Goal: Transaction & Acquisition: Purchase product/service

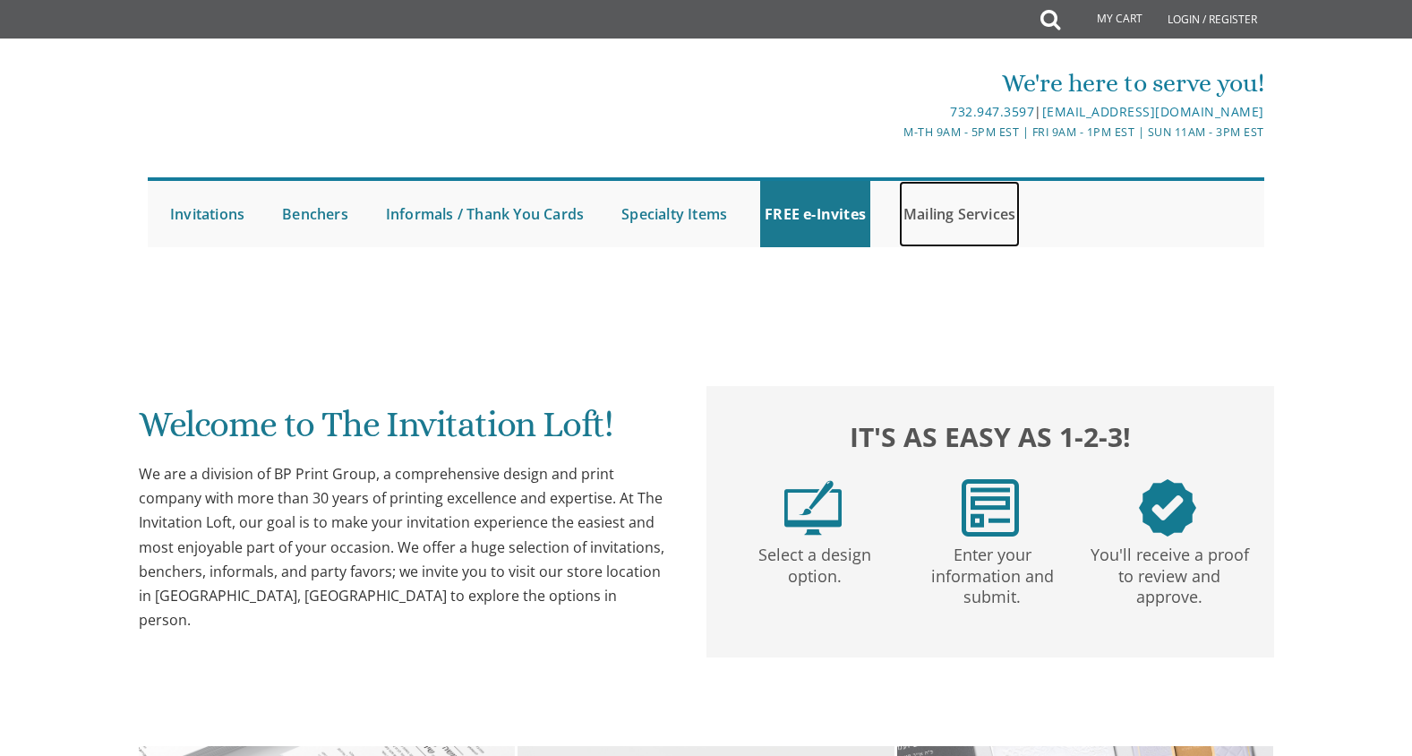
click at [955, 211] on link "Mailing Services" at bounding box center [959, 214] width 121 height 66
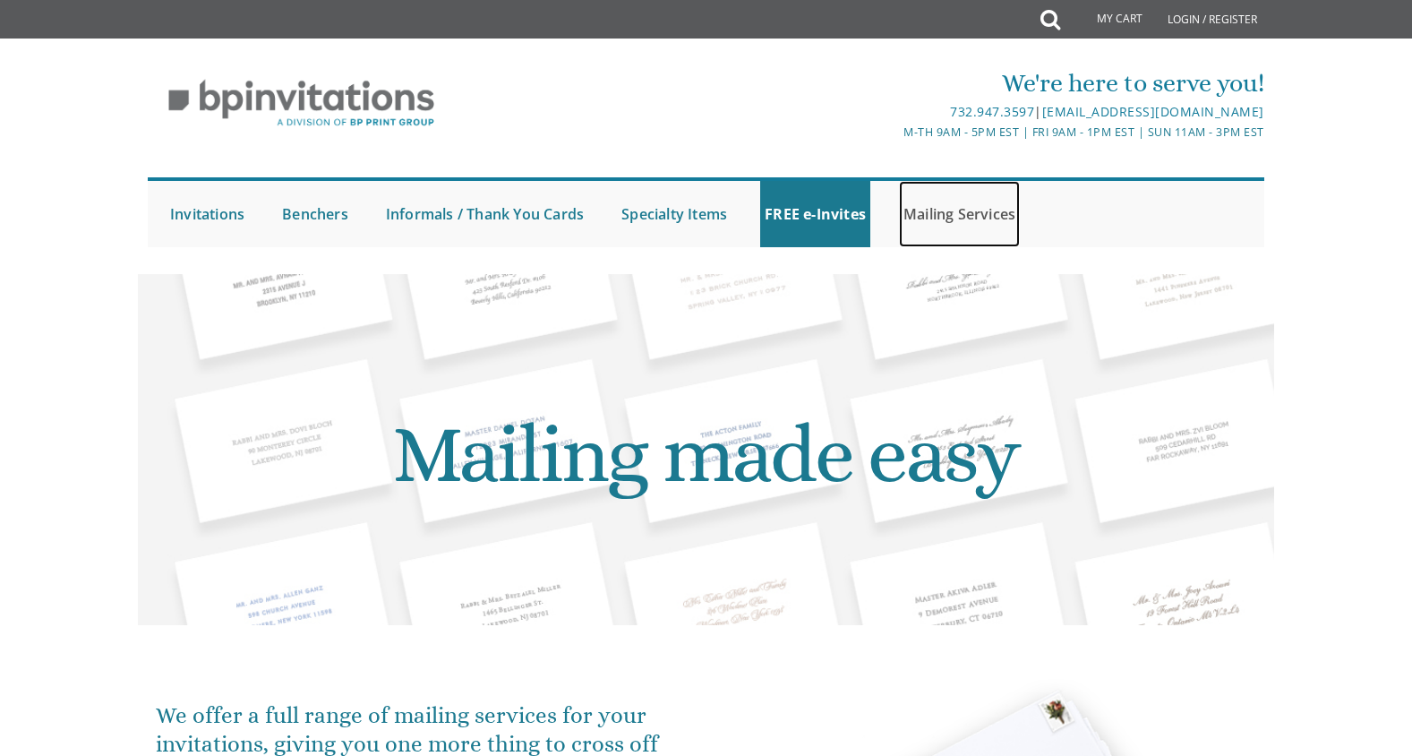
click at [970, 214] on link "Mailing Services" at bounding box center [959, 214] width 121 height 66
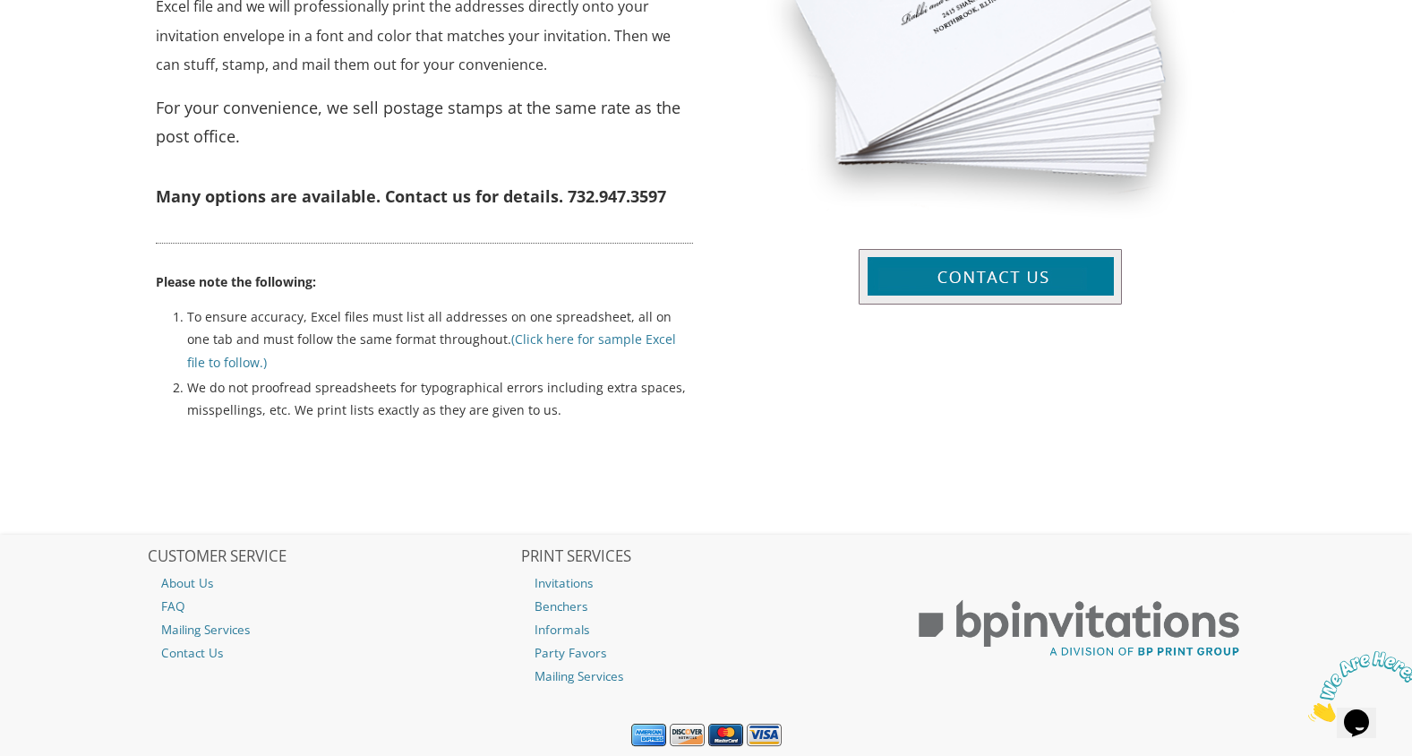
scroll to position [839, 0]
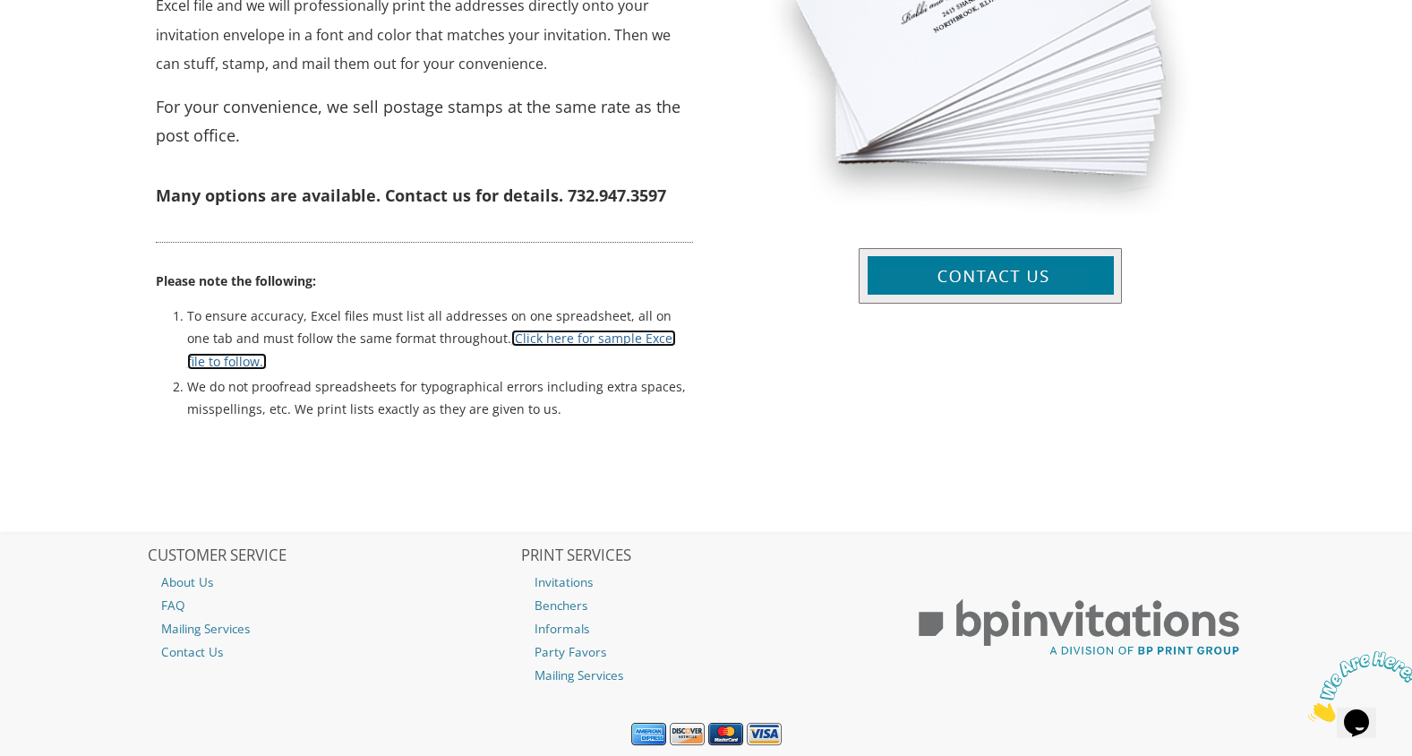
click at [584, 337] on link "(Click here for sample Excel file to follow.)" at bounding box center [431, 348] width 489 height 39
drag, startPoint x: 1411, startPoint y: 407, endPoint x: 1350, endPoint y: 249, distance: 169.7
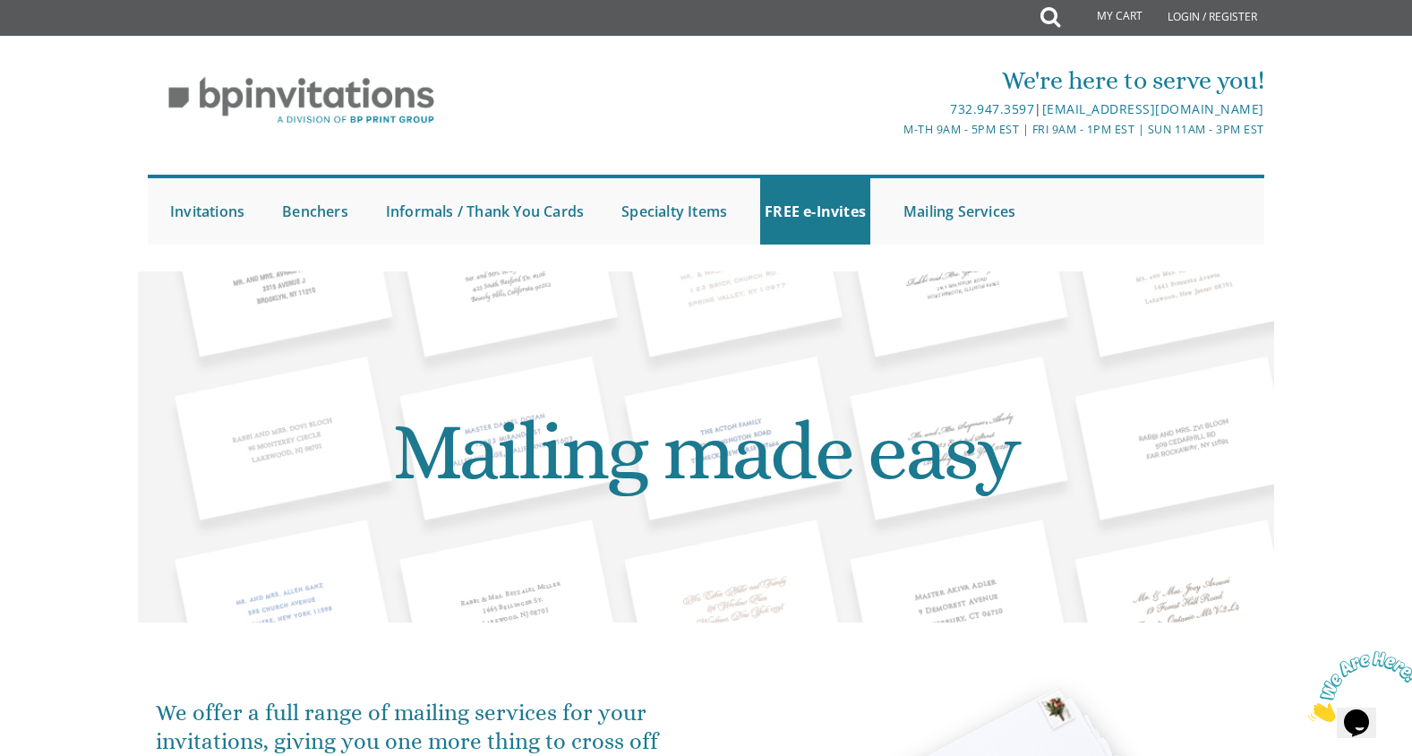
scroll to position [0, 0]
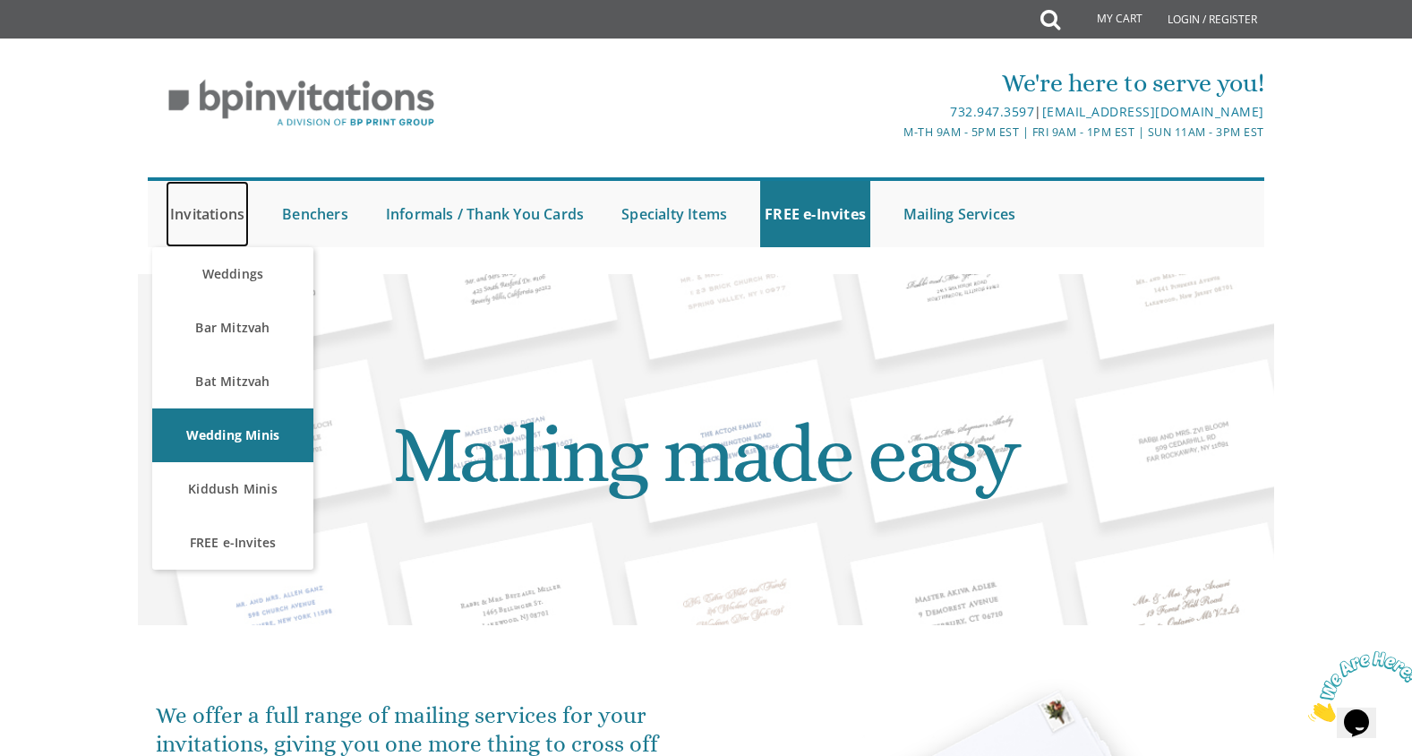
click at [198, 217] on link "Invitations" at bounding box center [207, 214] width 83 height 66
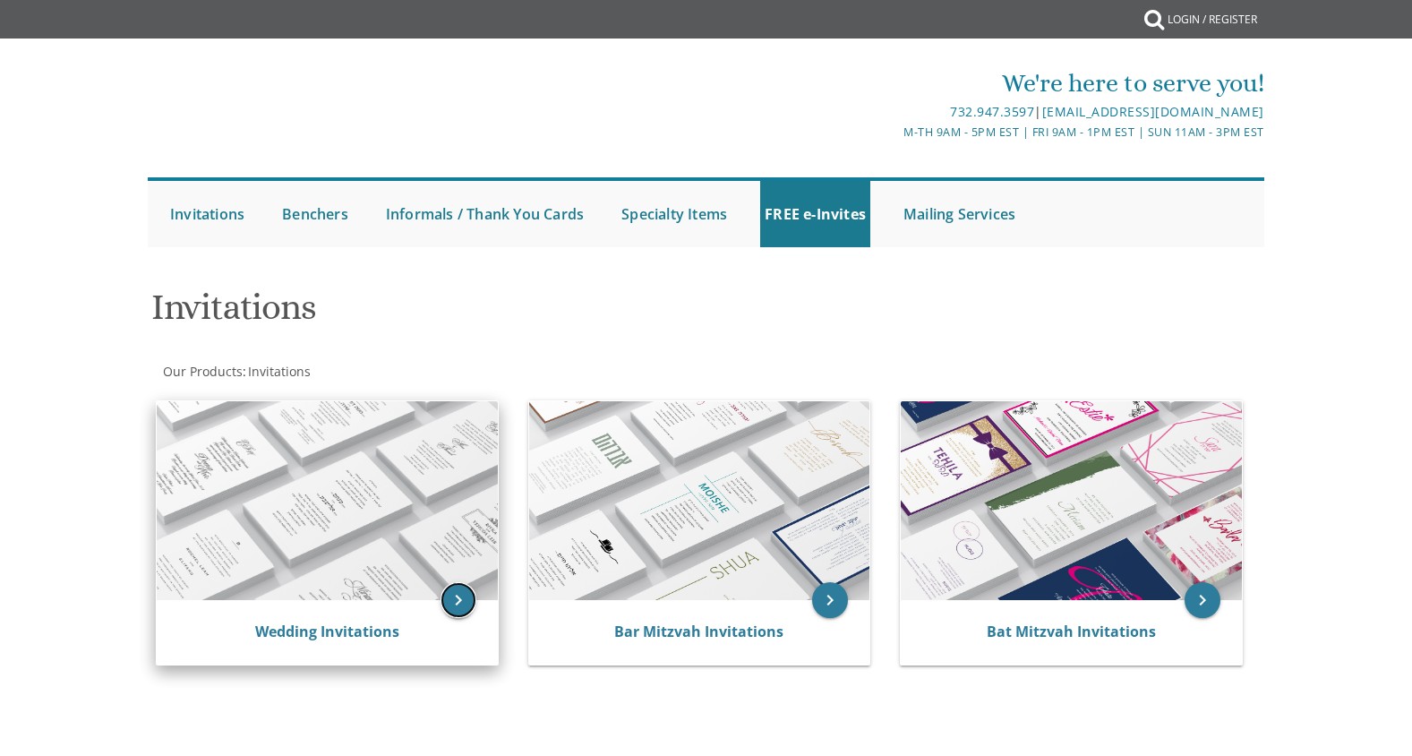
click at [459, 589] on icon "keyboard_arrow_right" at bounding box center [458, 600] width 36 height 36
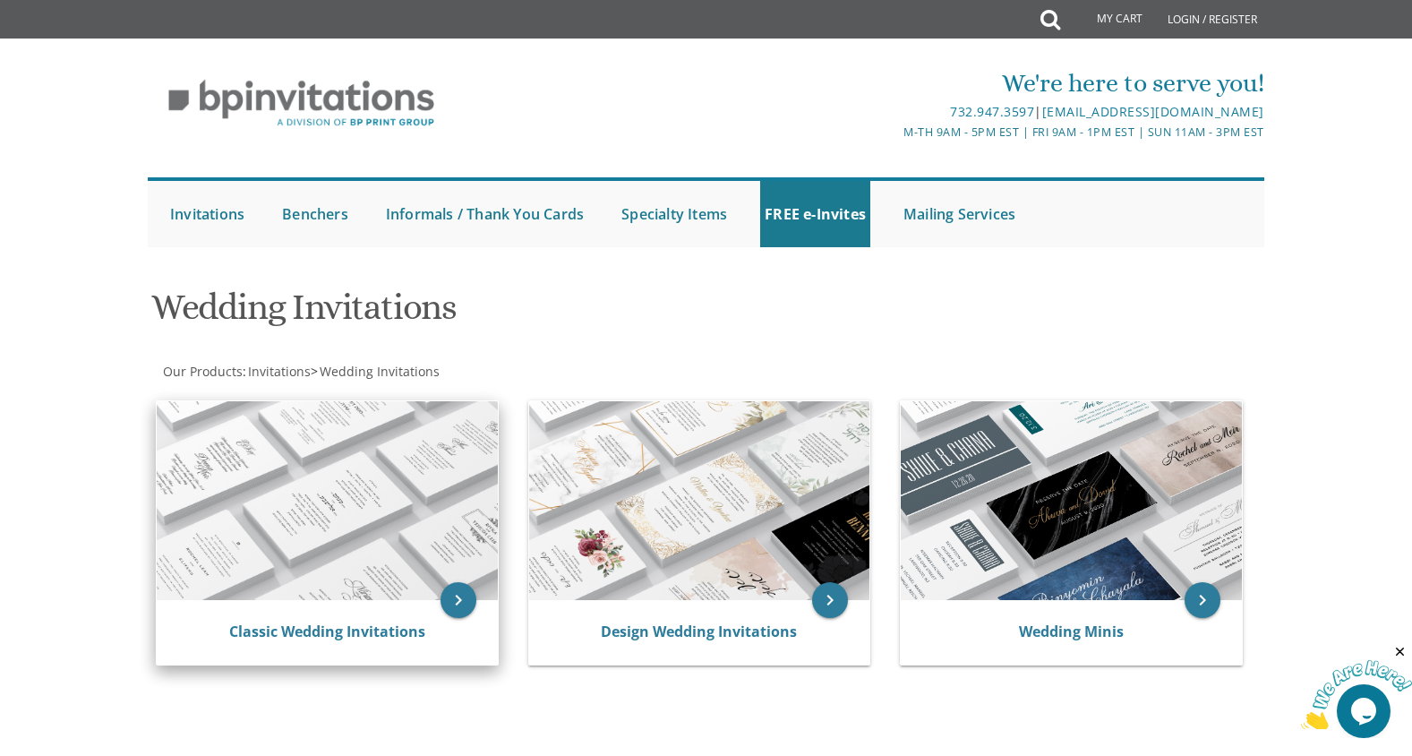
click at [359, 526] on img at bounding box center [327, 500] width 341 height 199
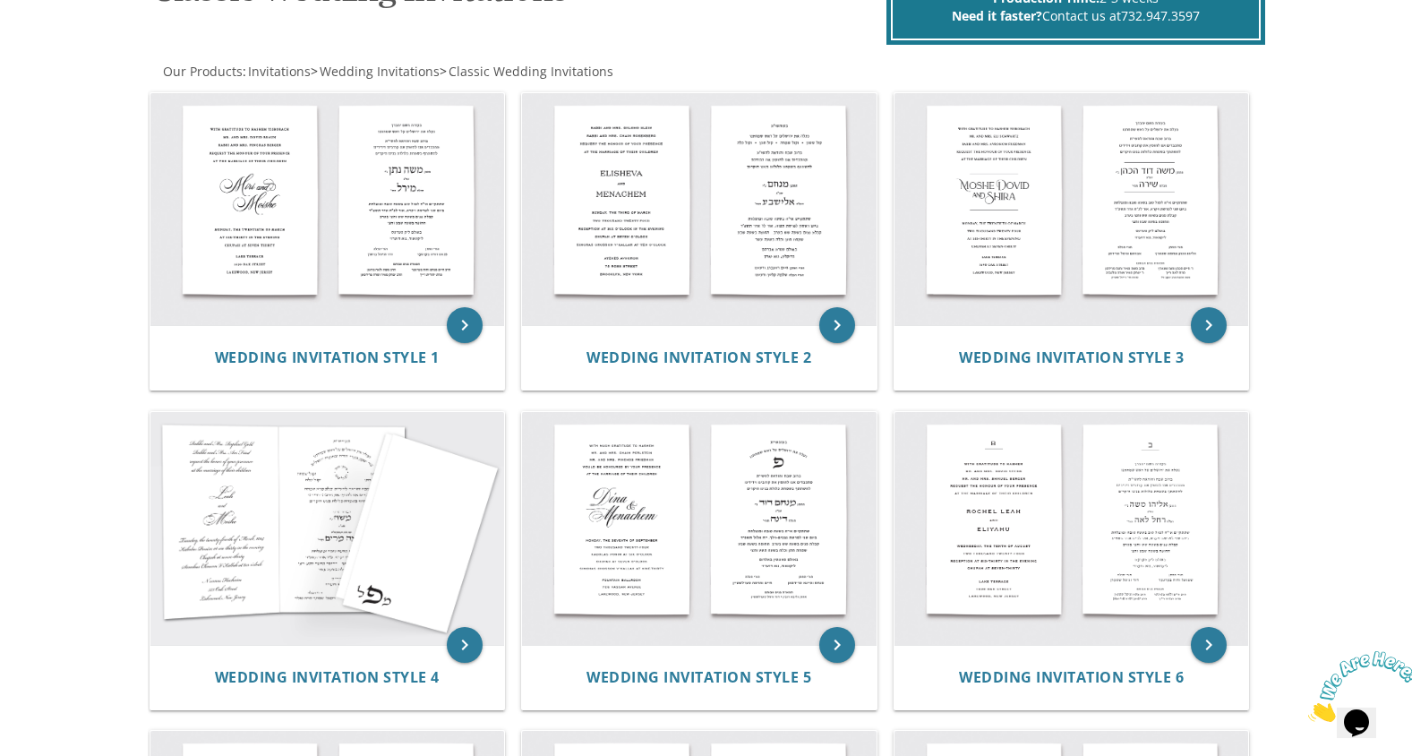
scroll to position [312, 0]
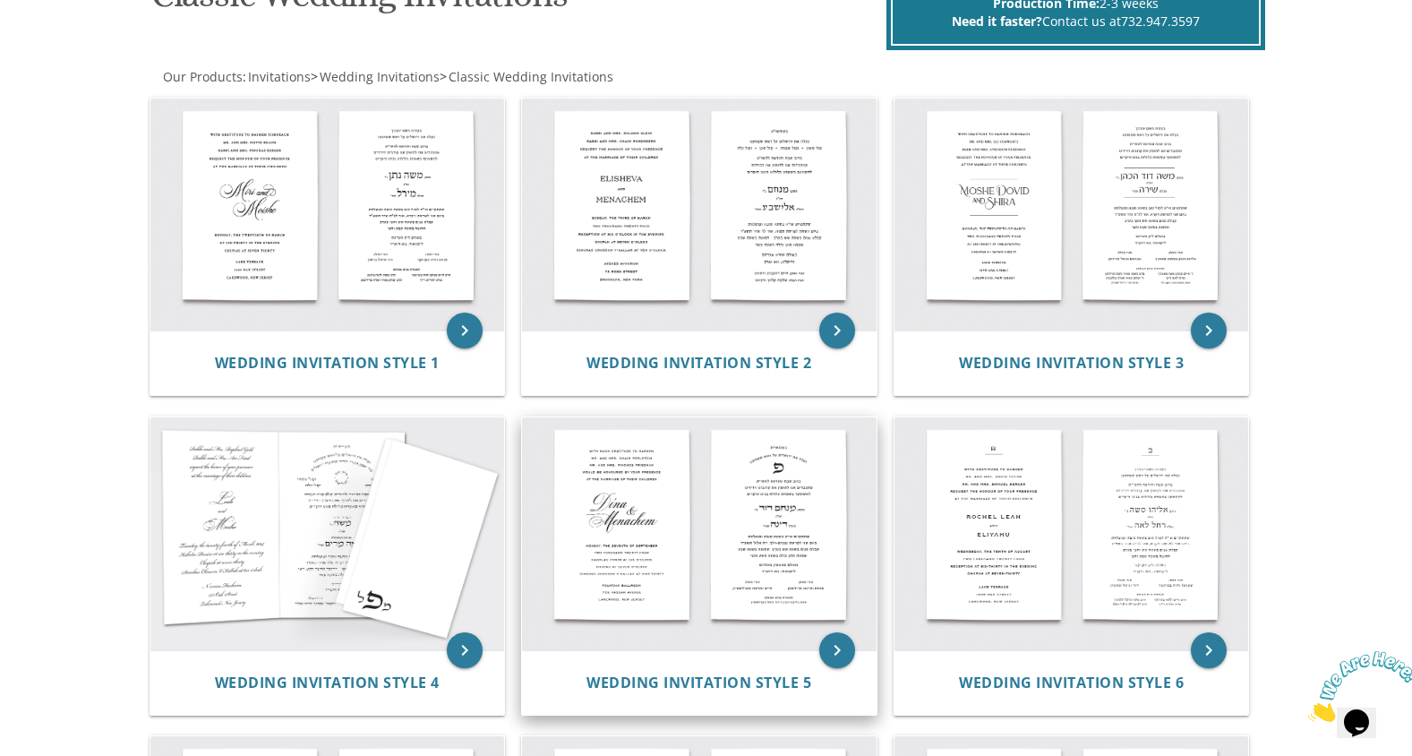
click at [727, 628] on img at bounding box center [699, 533] width 355 height 233
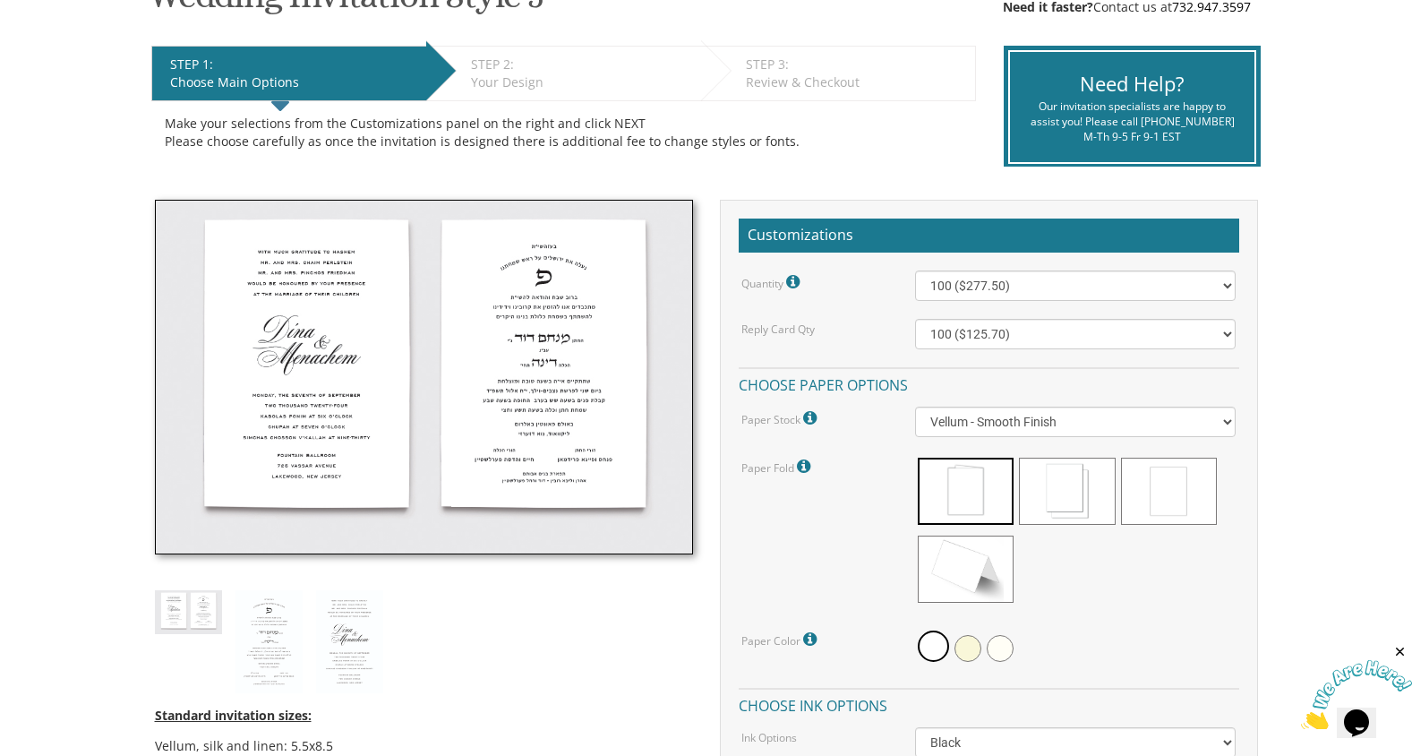
scroll to position [336, 0]
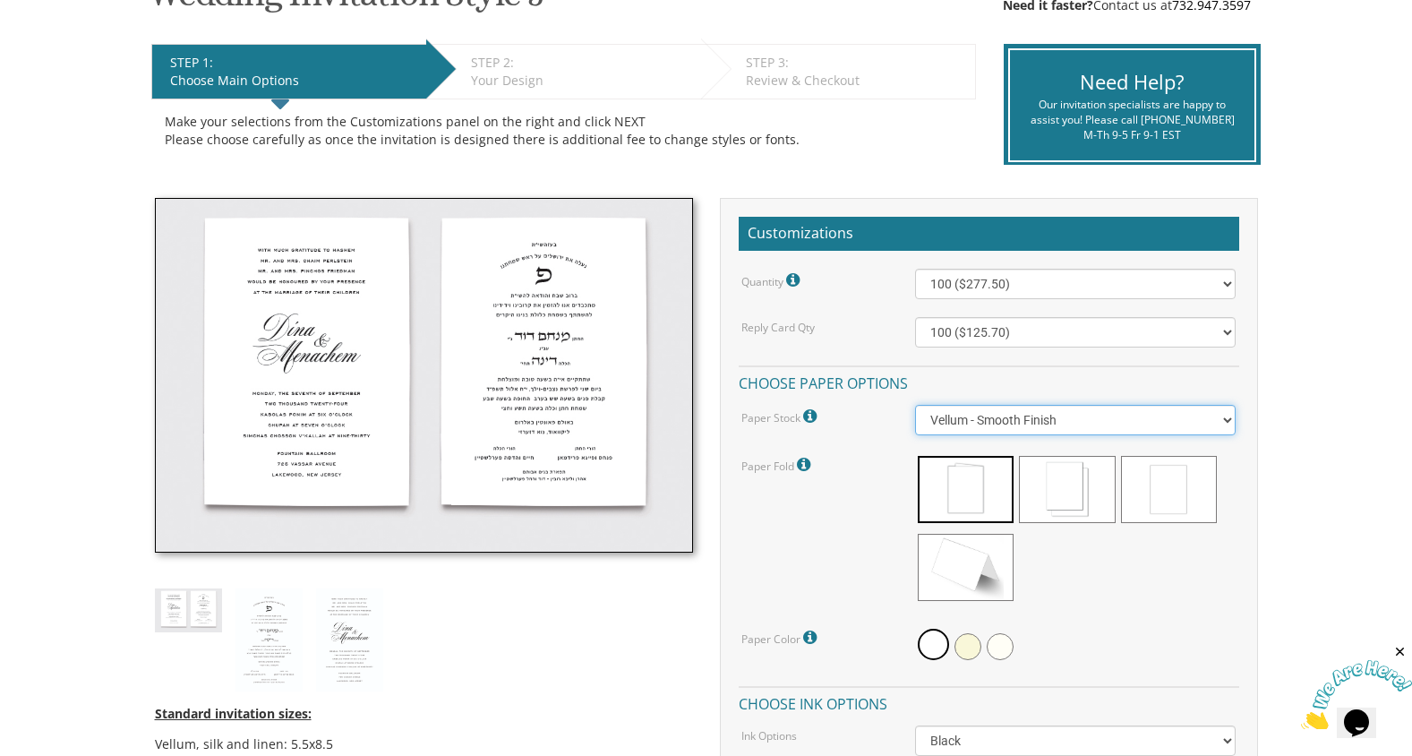
click at [1208, 421] on select "Vellum - Smooth Finish Linen - Subtle Embossed Crosshatch Texture Silk - Soft, …" at bounding box center [1075, 420] width 320 height 30
select select "Linen"
click at [915, 405] on select "Vellum - Smooth Finish Linen - Subtle Embossed Crosshatch Texture Silk - Soft, …" at bounding box center [1075, 420] width 320 height 30
click at [1183, 496] on span at bounding box center [1169, 489] width 96 height 67
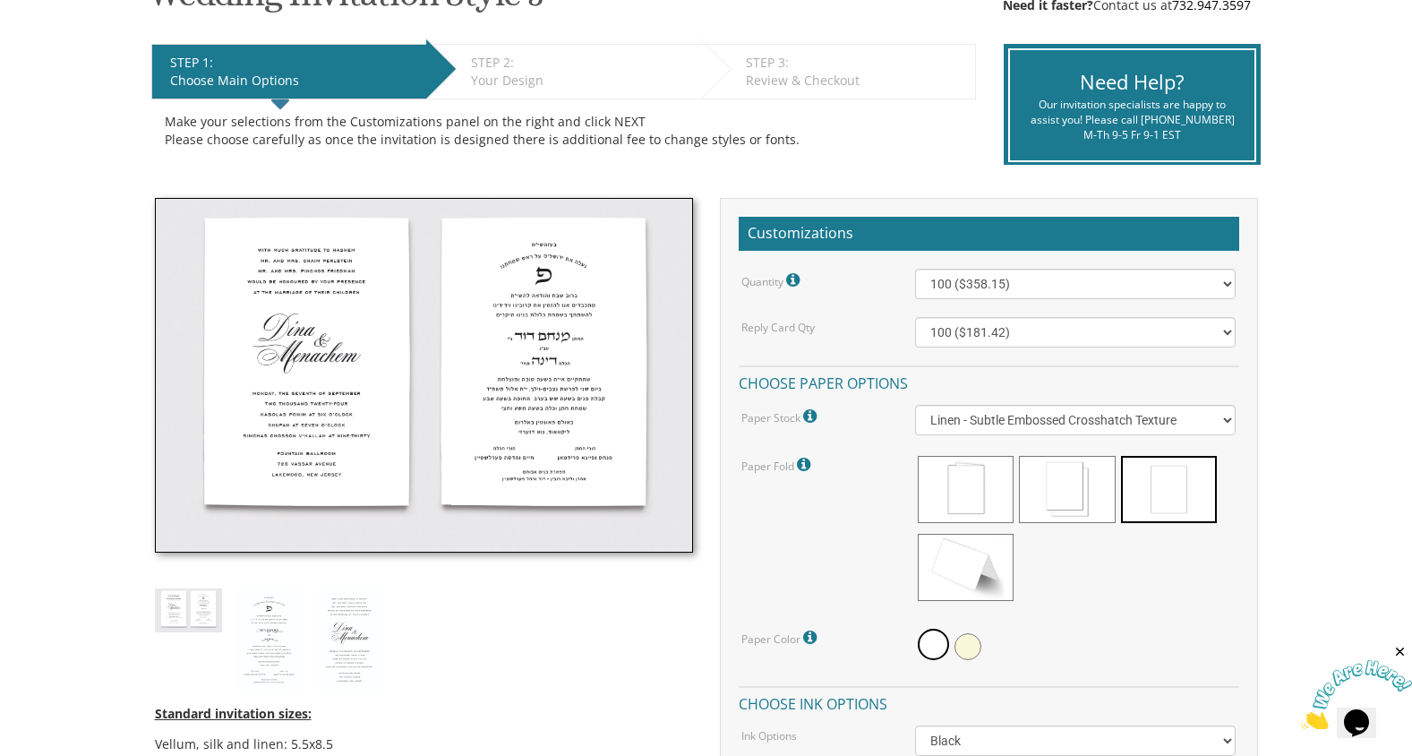
click at [803, 466] on icon at bounding box center [806, 465] width 18 height 16
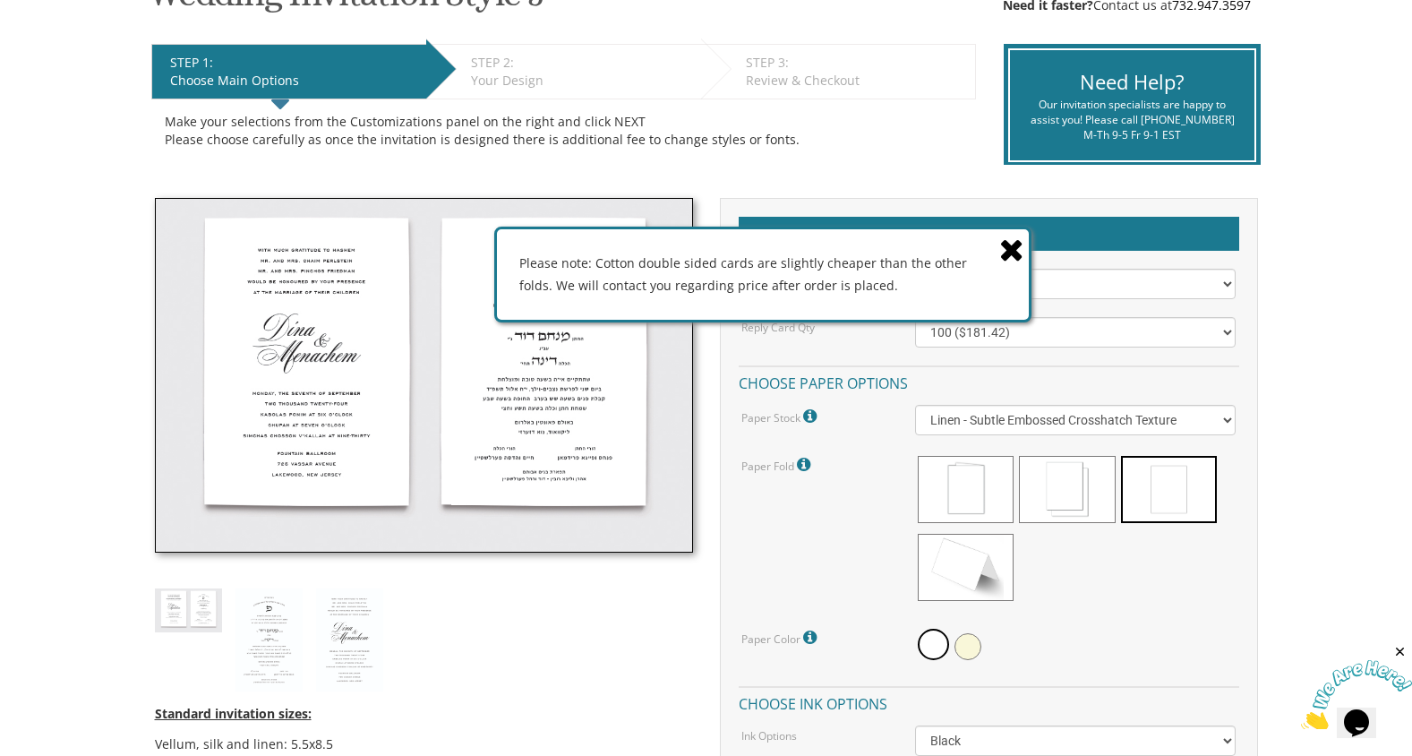
click at [1017, 250] on icon at bounding box center [1011, 249] width 25 height 31
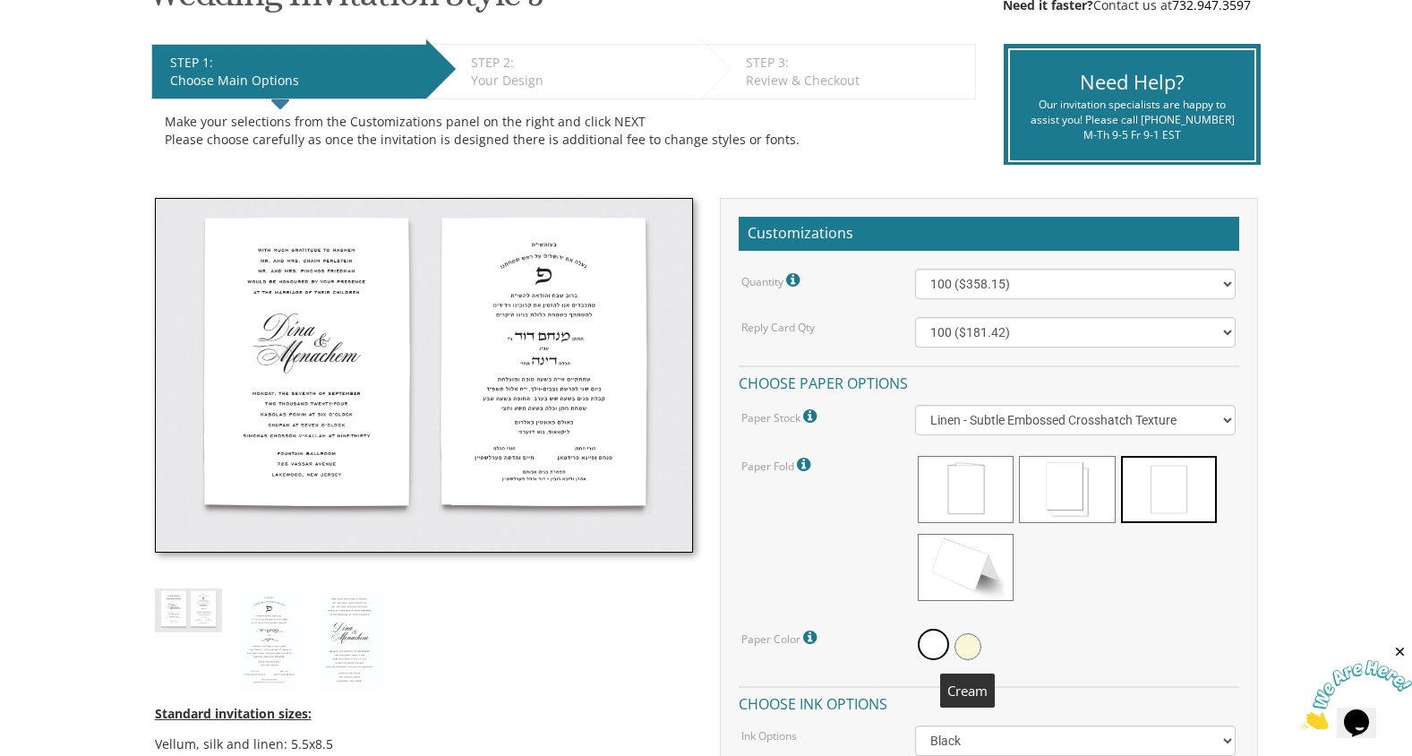
click at [970, 646] on span at bounding box center [967, 646] width 27 height 27
click at [1139, 291] on select "100 ($358.15) 200 ($372.55) 300 ($547.25) 400 ($561.65) 500 ($736.40) 600 ($750…" at bounding box center [1075, 284] width 320 height 30
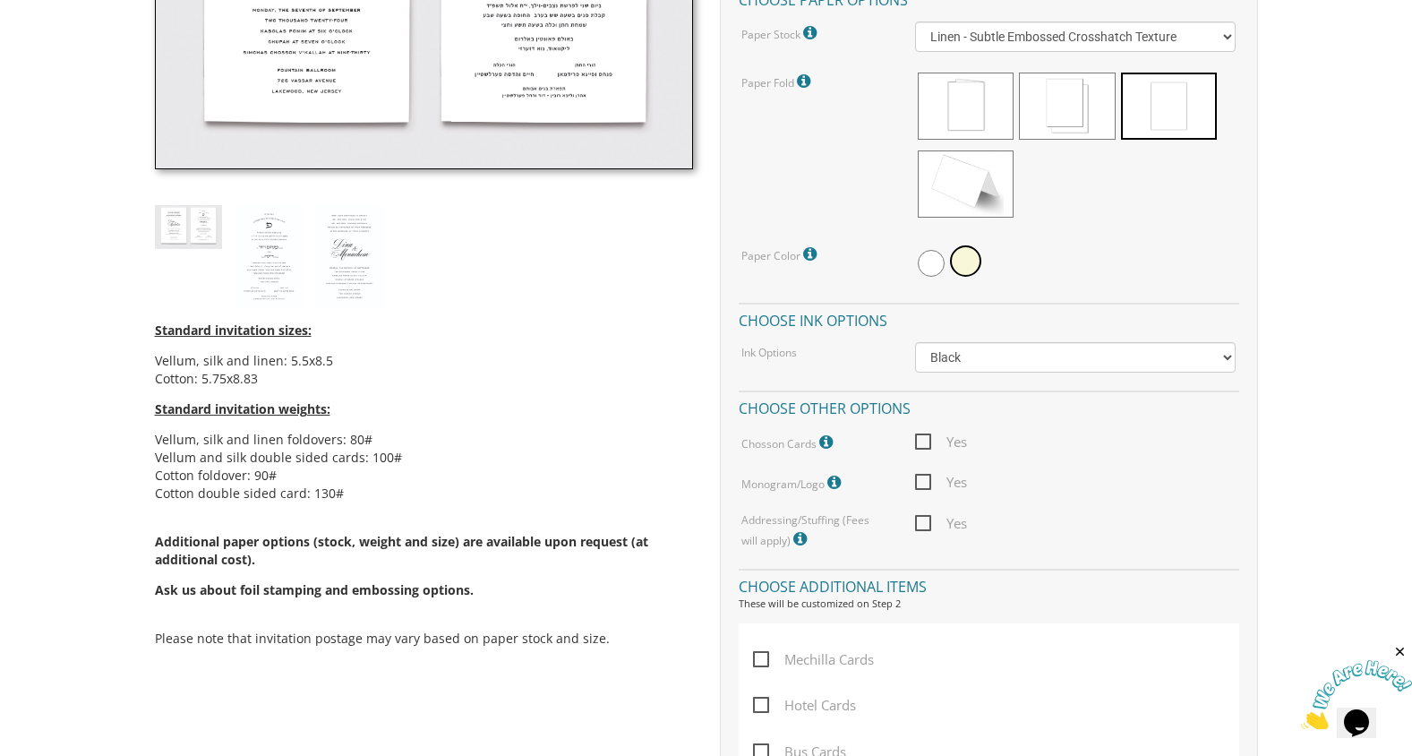
scroll to position [731, 0]
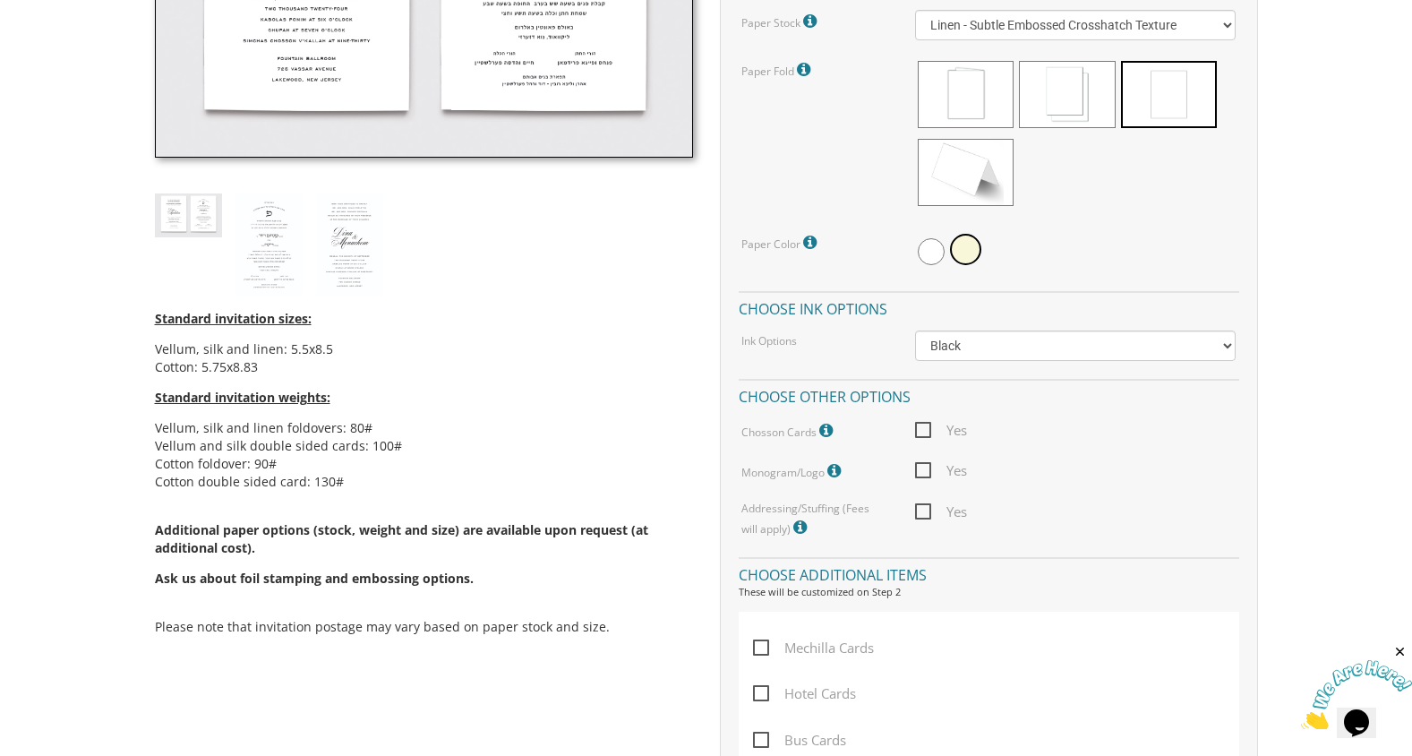
click at [921, 510] on span "Yes" at bounding box center [941, 511] width 52 height 22
click at [921, 510] on input "Yes" at bounding box center [921, 510] width 12 height 12
checkbox input "true"
click at [923, 468] on span "Yes" at bounding box center [941, 470] width 52 height 22
click at [923, 468] on input "Yes" at bounding box center [921, 469] width 12 height 12
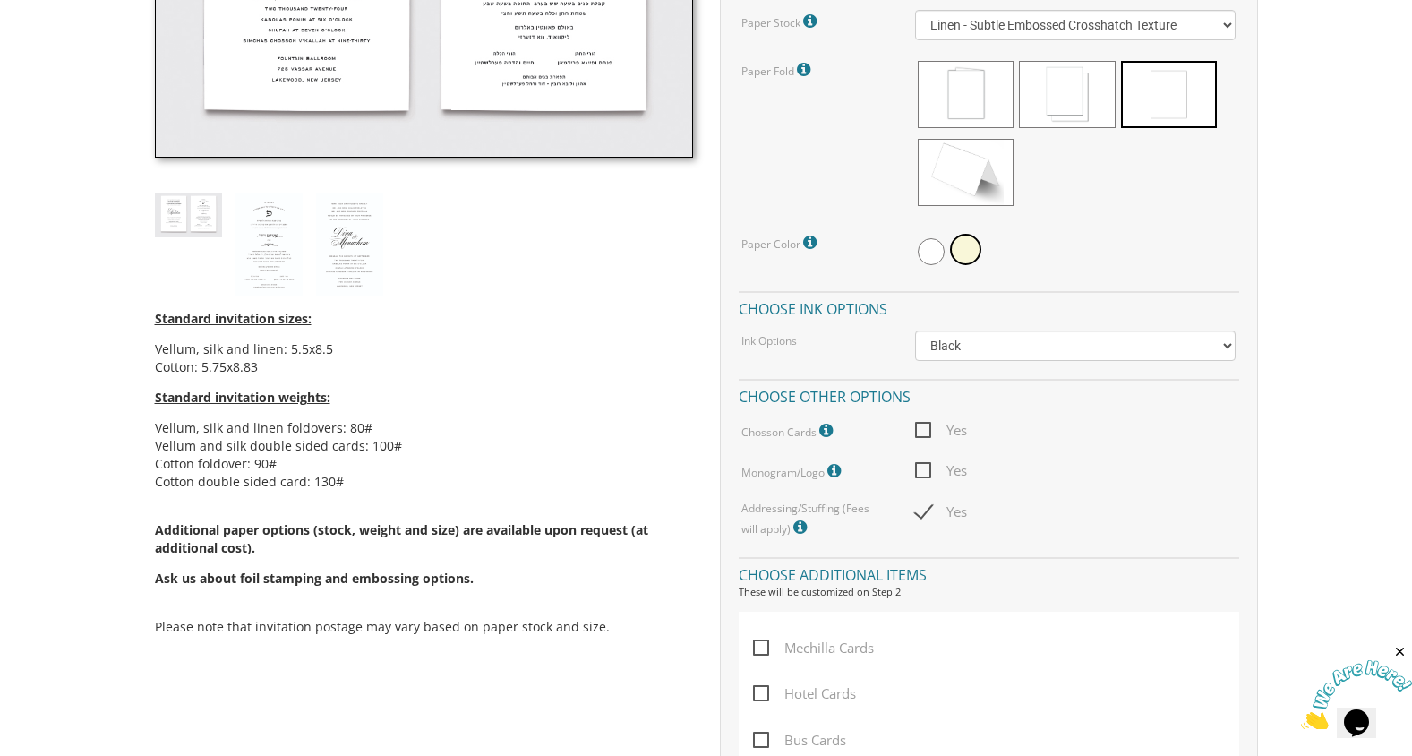
checkbox input "true"
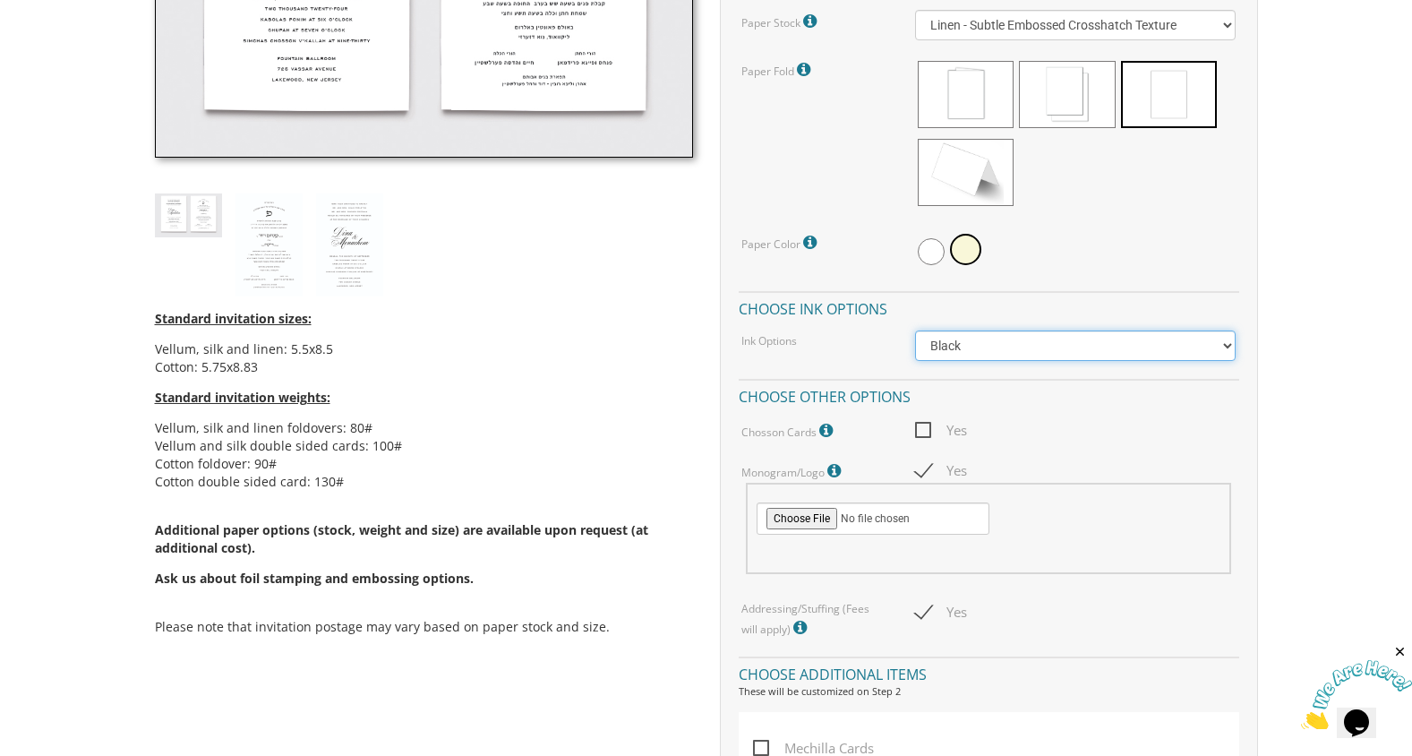
click at [983, 343] on select "Black Colored Ink ($65.00) Black + One Color ($211.00) Two Colors ($265.00)" at bounding box center [1075, 345] width 320 height 30
select select "Black + One Color"
click at [915, 330] on select "Black Colored Ink ($65.00) Black + One Color ($211.00) Two Colors ($265.00)" at bounding box center [1075, 345] width 320 height 30
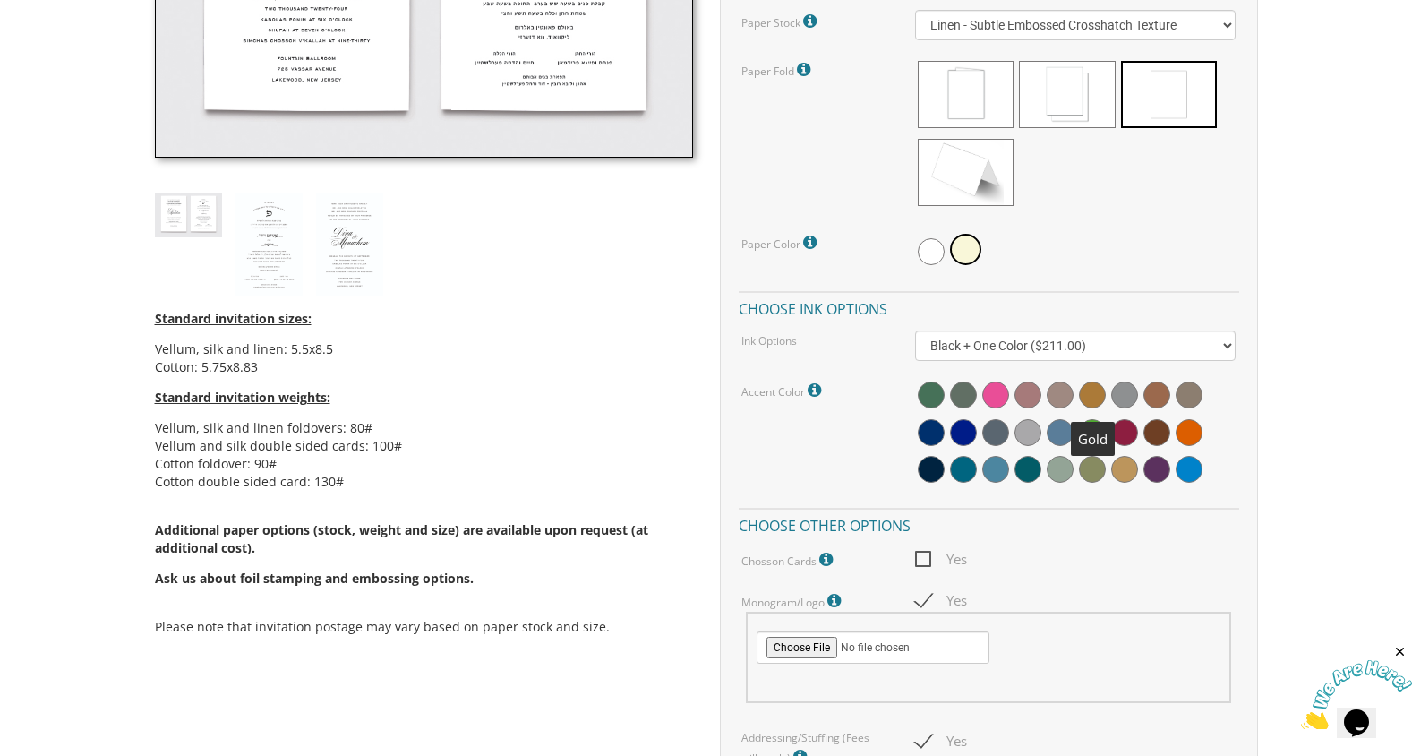
click at [1087, 389] on span at bounding box center [1092, 394] width 27 height 27
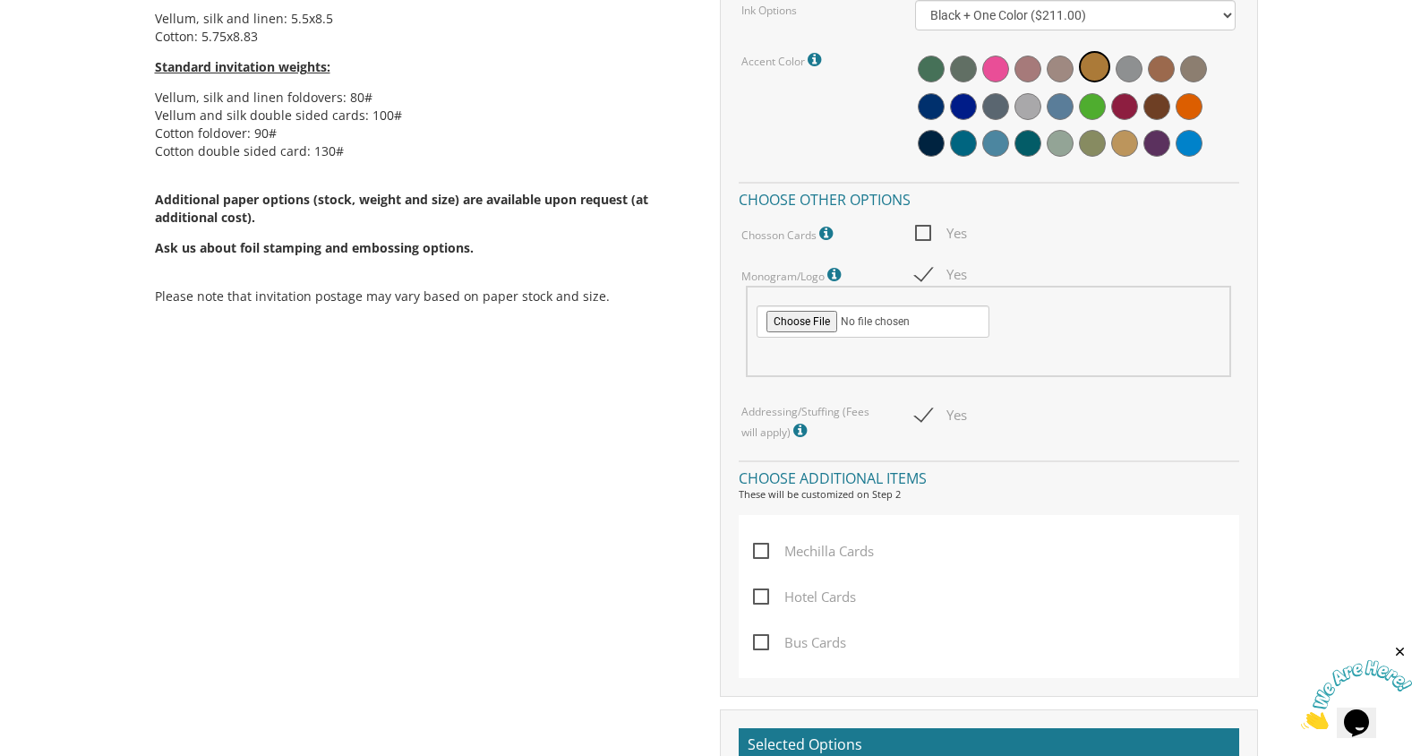
scroll to position [1066, 0]
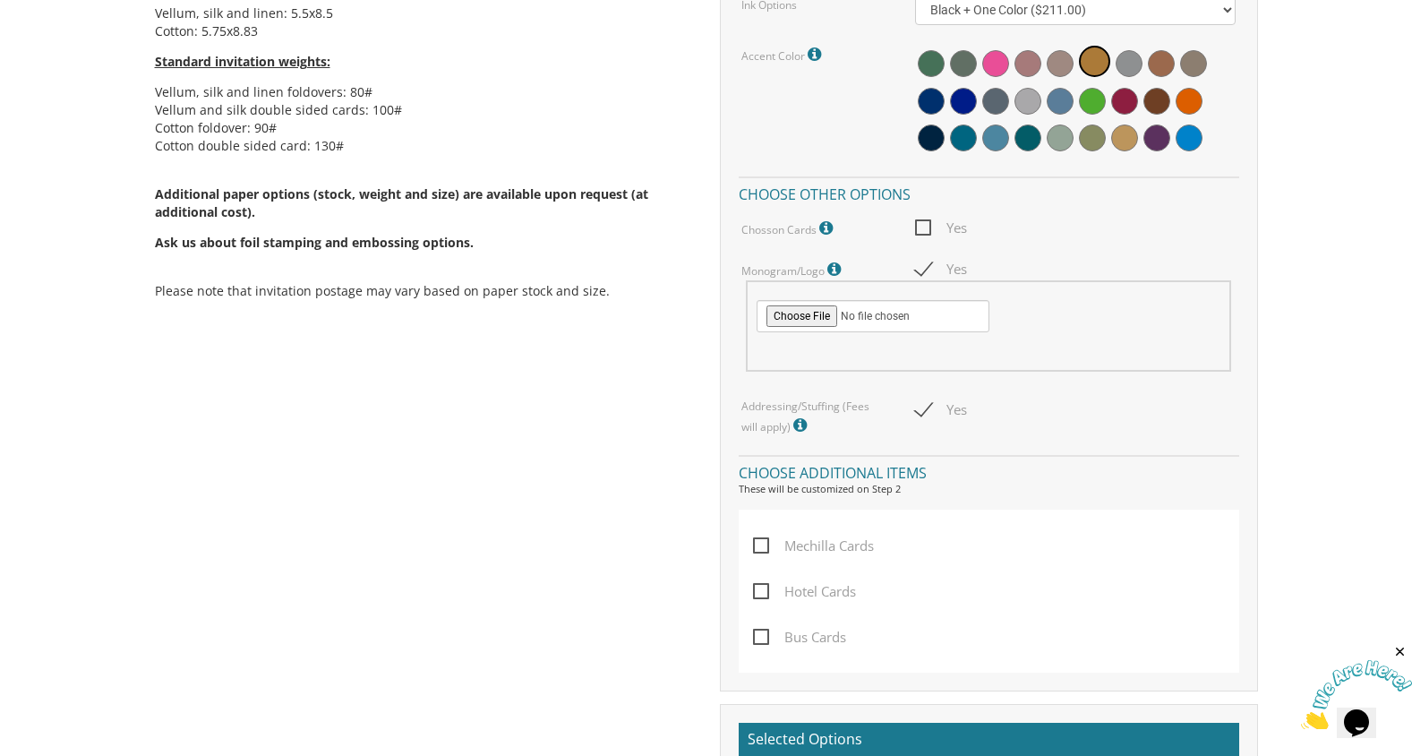
click at [763, 545] on span "Mechilla Cards" at bounding box center [813, 545] width 121 height 22
click at [763, 545] on input "Mechilla Cards" at bounding box center [759, 544] width 12 height 12
checkbox input "true"
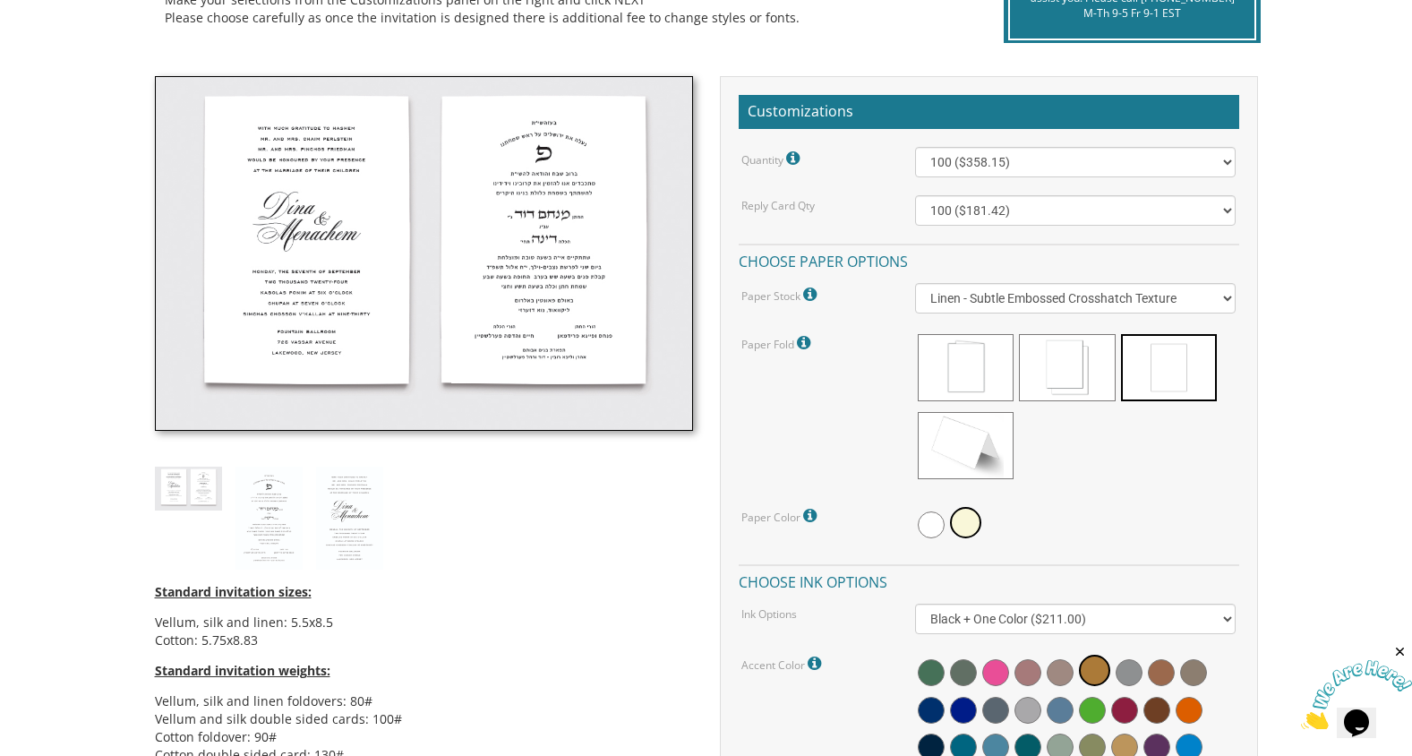
scroll to position [450, 0]
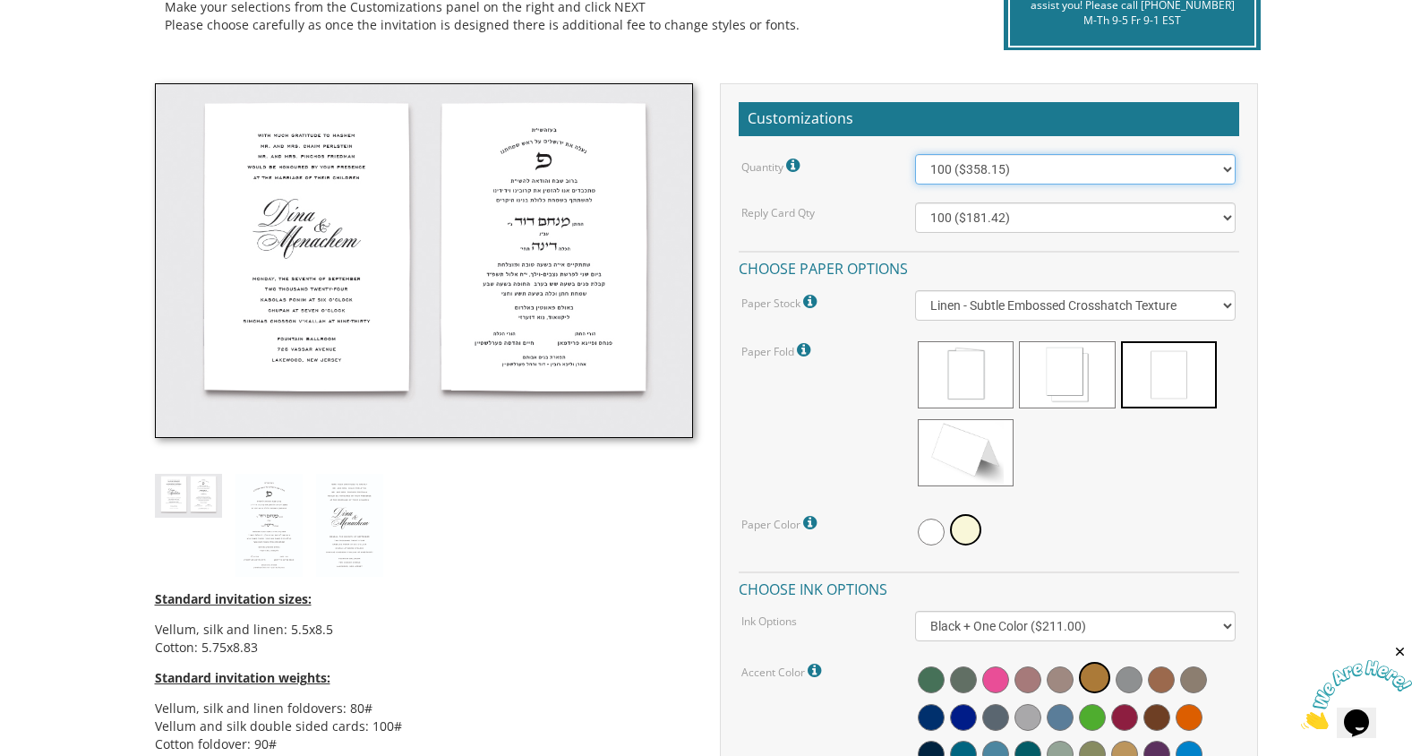
click at [1204, 164] on select "100 ($358.15) 200 ($372.55) 300 ($547.25) 400 ($561.65) 500 ($736.40) 600 ($750…" at bounding box center [1075, 169] width 320 height 30
select select "300"
click at [915, 154] on select "100 ($358.15) 200 ($372.55) 300 ($547.25) 400 ($561.65) 500 ($736.40) 600 ($750…" at bounding box center [1075, 169] width 320 height 30
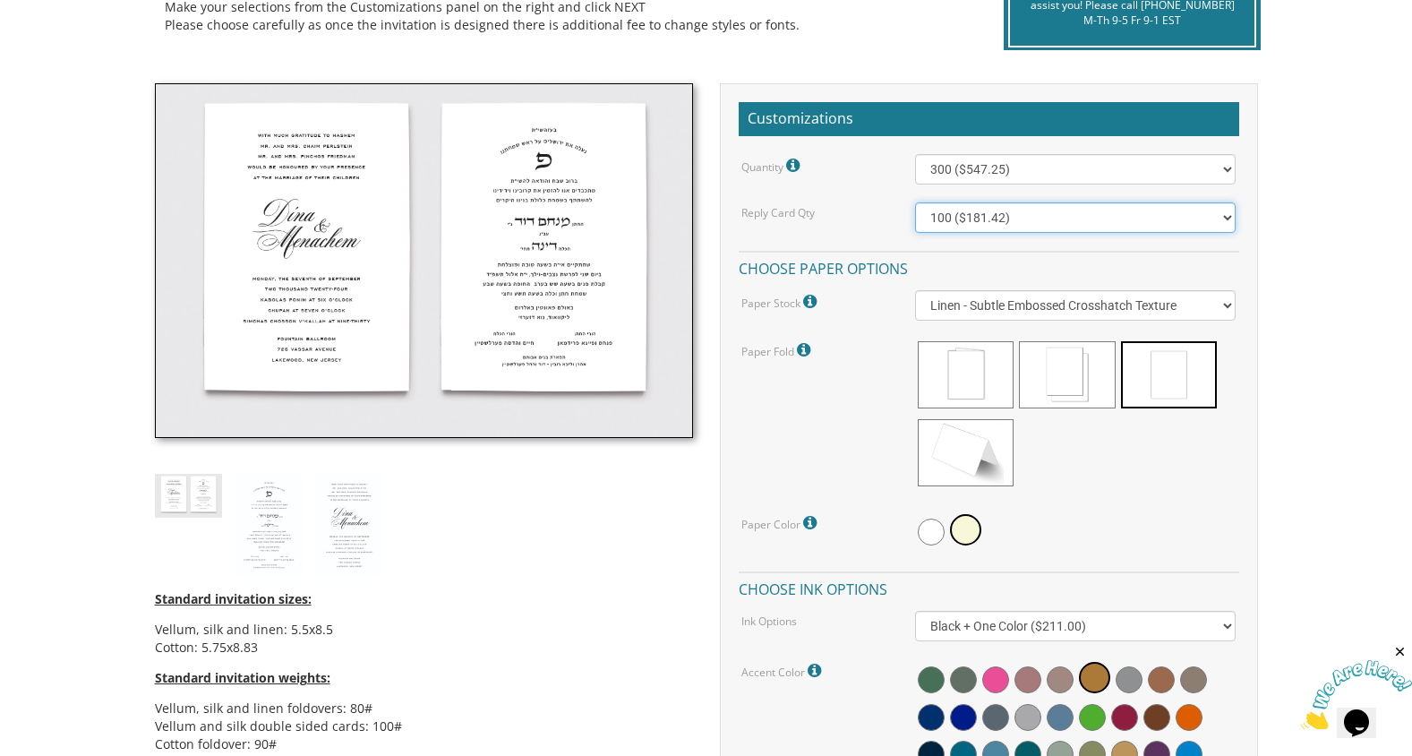
click at [1175, 215] on select "100 ($181.42) 200 ($185.92) 300 ($193.42) 400 ($196.42) 500 ($254.30) 600 ($258…" at bounding box center [1075, 217] width 320 height 30
select select "300"
click at [915, 202] on select "100 ($181.42) 200 ($185.92) 300 ($193.42) 400 ($196.42) 500 ($254.30) 600 ($258…" at bounding box center [1075, 217] width 320 height 30
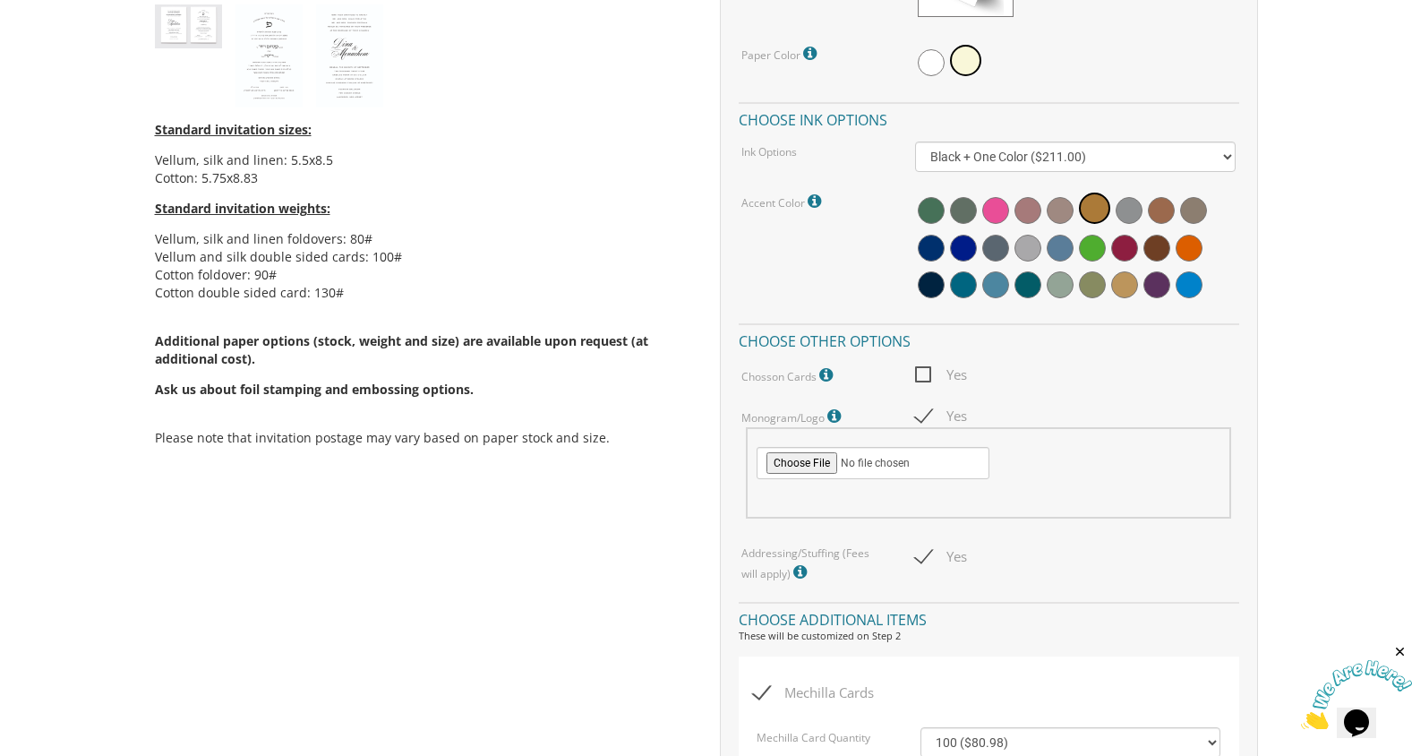
scroll to position [926, 0]
